Goal: Task Accomplishment & Management: Manage account settings

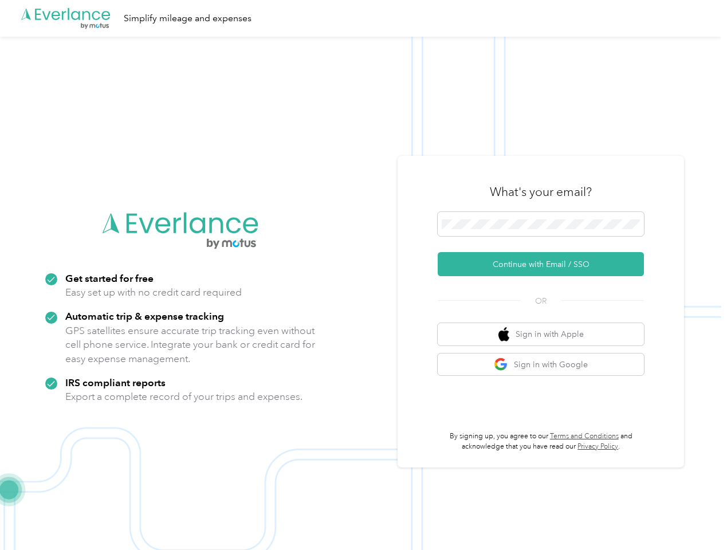
click at [363, 275] on img at bounding box center [361, 312] width 722 height 550
click at [363, 18] on div ".cls-1 { fill: #00adee; } .cls-2 { fill: #fff; } .cls-3 { fill: #707372; } .cls…" at bounding box center [361, 18] width 722 height 37
click at [546, 264] on button "Continue with Email / SSO" at bounding box center [541, 264] width 206 height 24
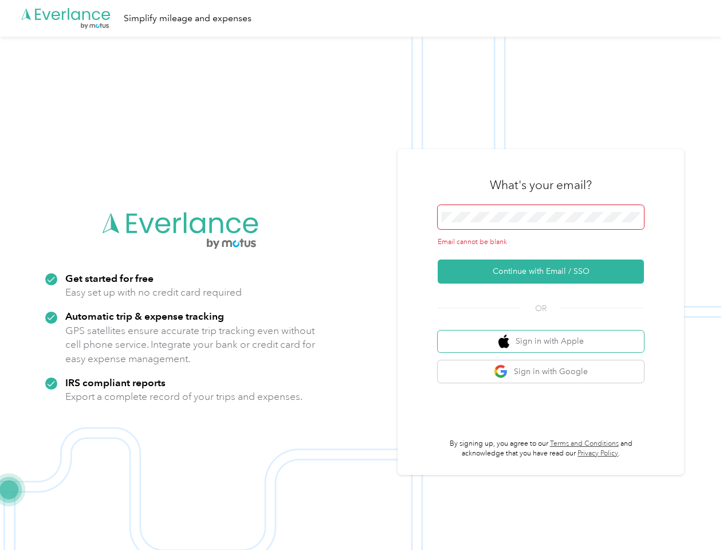
click at [546, 334] on button "Sign in with Apple" at bounding box center [541, 342] width 206 height 22
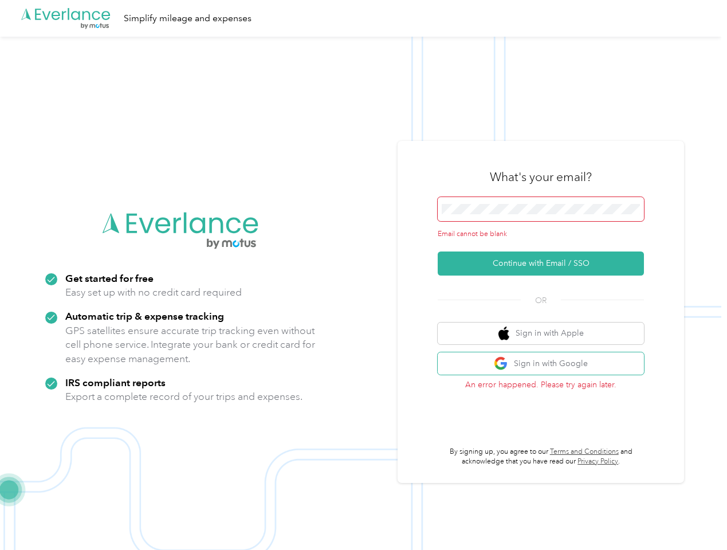
click at [546, 364] on button "Sign in with Google" at bounding box center [541, 363] width 206 height 22
